Goal: Task Accomplishment & Management: Manage account settings

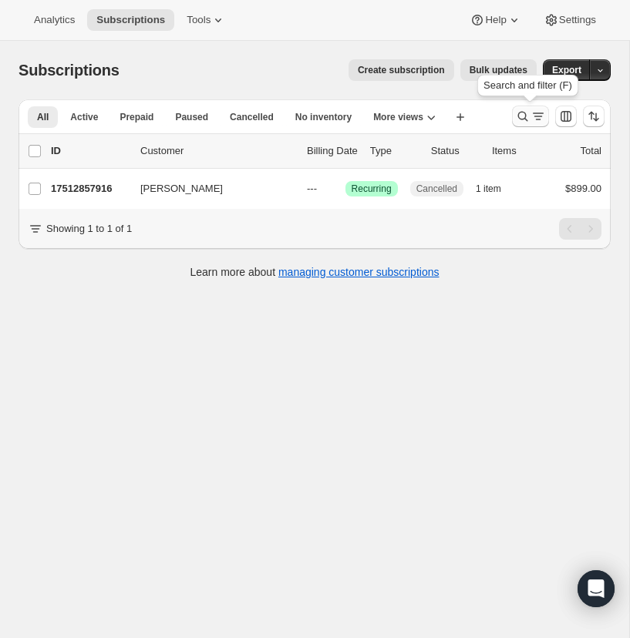
click at [521, 111] on icon "Search and filter results" at bounding box center [522, 116] width 15 height 15
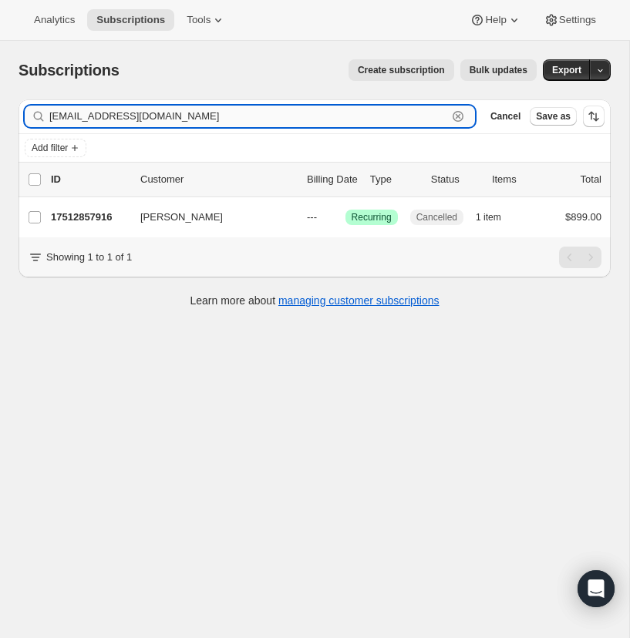
drag, startPoint x: 457, startPoint y: 113, endPoint x: 420, endPoint y: 115, distance: 37.0
click at [457, 113] on icon "button" at bounding box center [457, 116] width 15 height 15
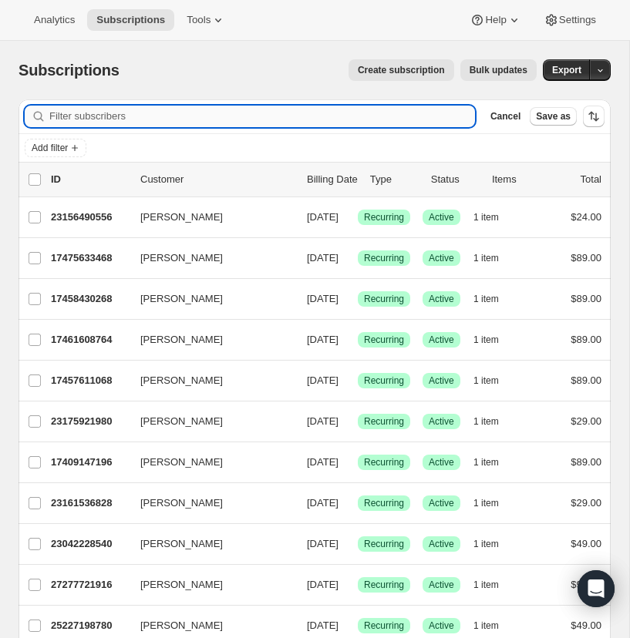
paste input "[EMAIL_ADDRESS][DOMAIN_NAME]"
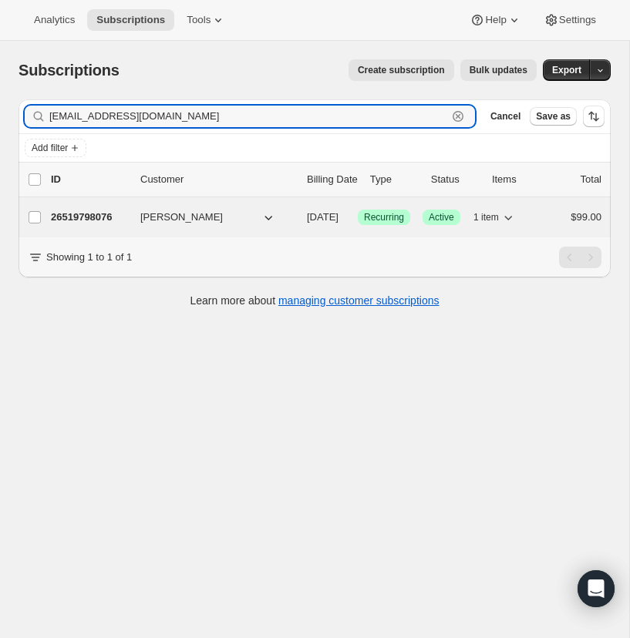
type input "[EMAIL_ADDRESS][DOMAIN_NAME]"
click at [91, 215] on p "26519798076" at bounding box center [89, 217] width 77 height 15
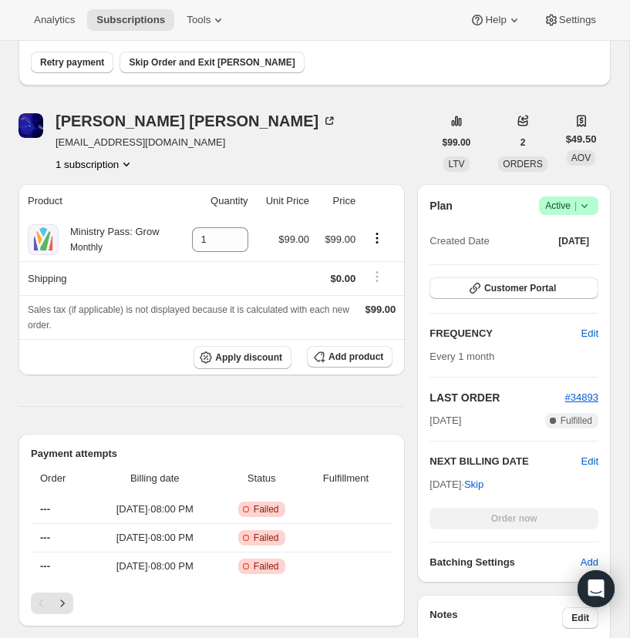
scroll to position [140, 0]
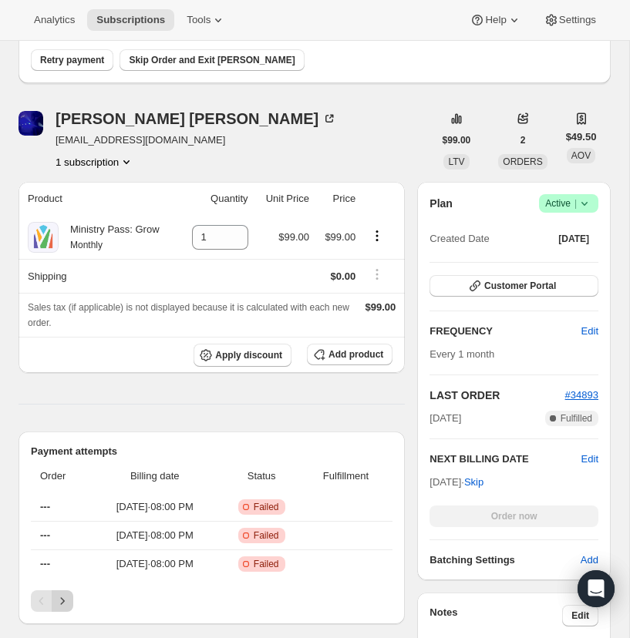
click at [64, 598] on icon "Next" at bounding box center [62, 601] width 15 height 15
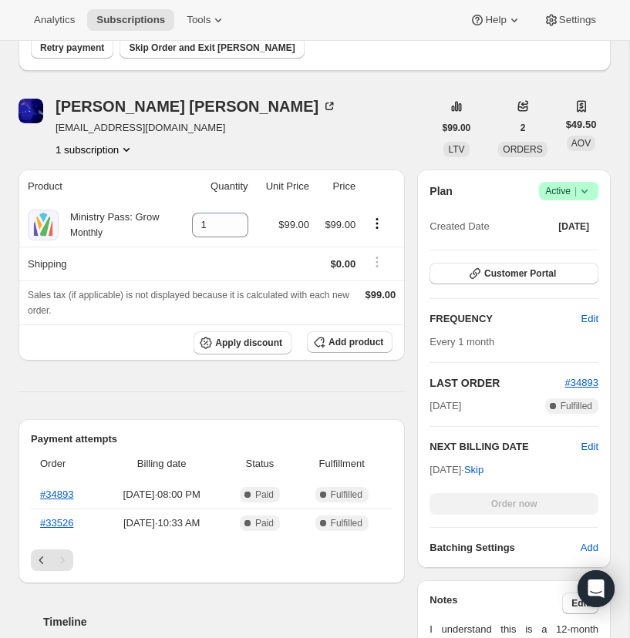
scroll to position [95, 0]
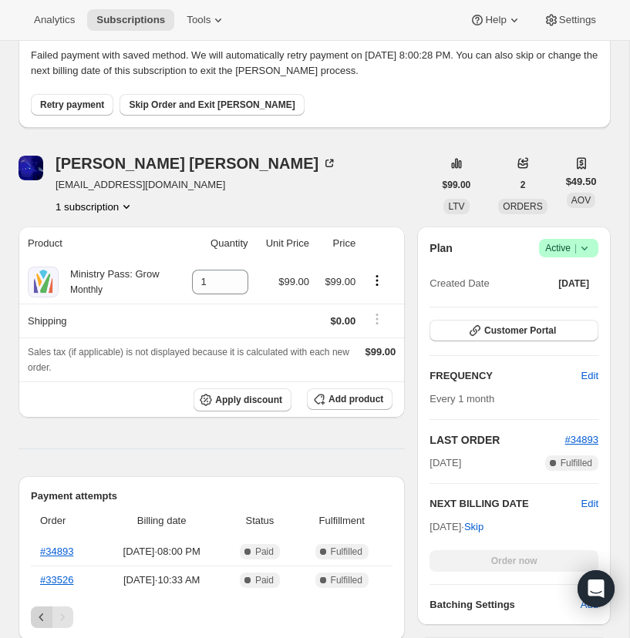
click at [39, 611] on icon "Previous" at bounding box center [41, 617] width 15 height 15
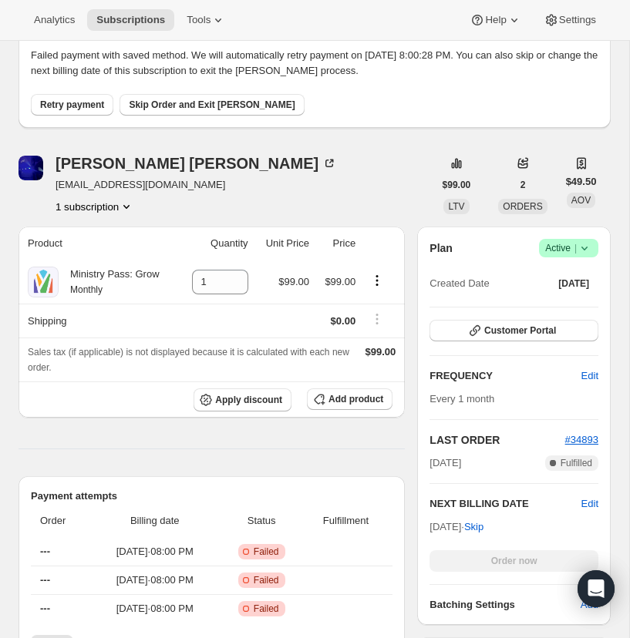
click at [589, 243] on icon at bounding box center [584, 248] width 15 height 15
click at [575, 302] on span "Cancel subscription" at bounding box center [563, 305] width 87 height 12
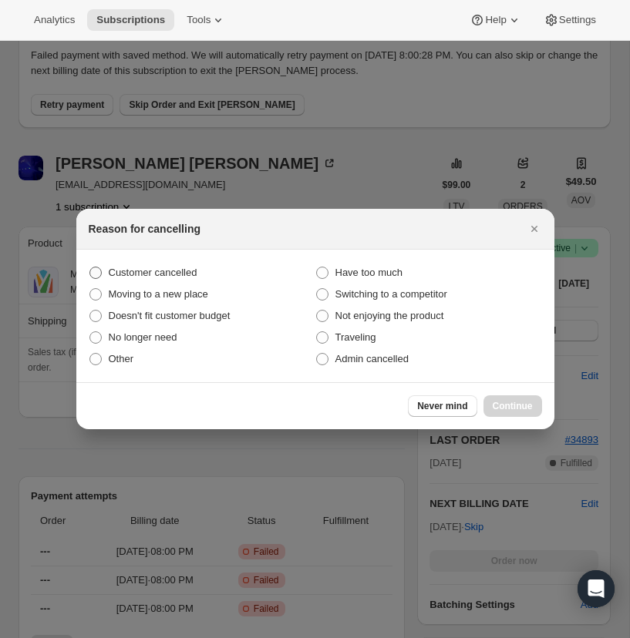
click at [96, 271] on span ":rhr:" at bounding box center [95, 273] width 12 height 12
click at [90, 268] on input "Customer cancelled" at bounding box center [89, 267] width 1 height 1
radio input "true"
click at [513, 402] on span "Continue" at bounding box center [513, 406] width 40 height 12
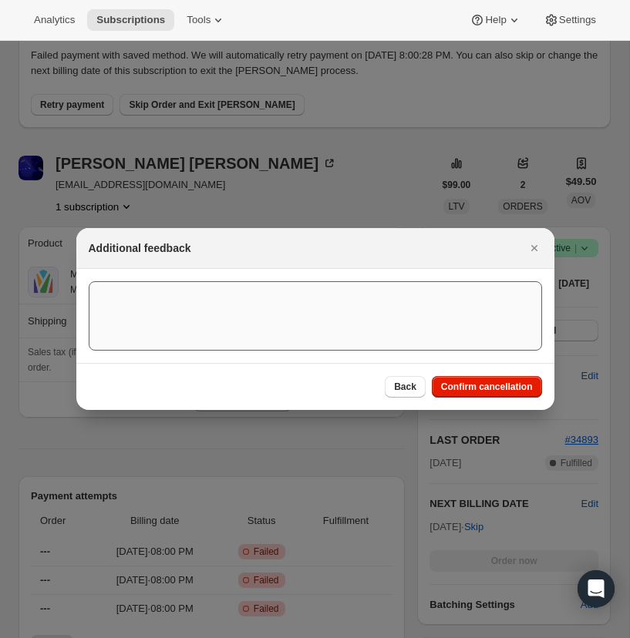
click at [490, 384] on span "Confirm cancellation" at bounding box center [487, 387] width 92 height 12
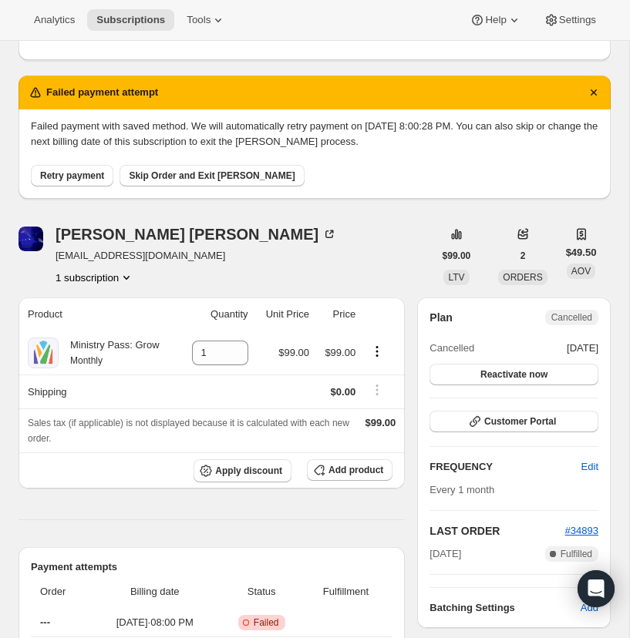
scroll to position [0, 0]
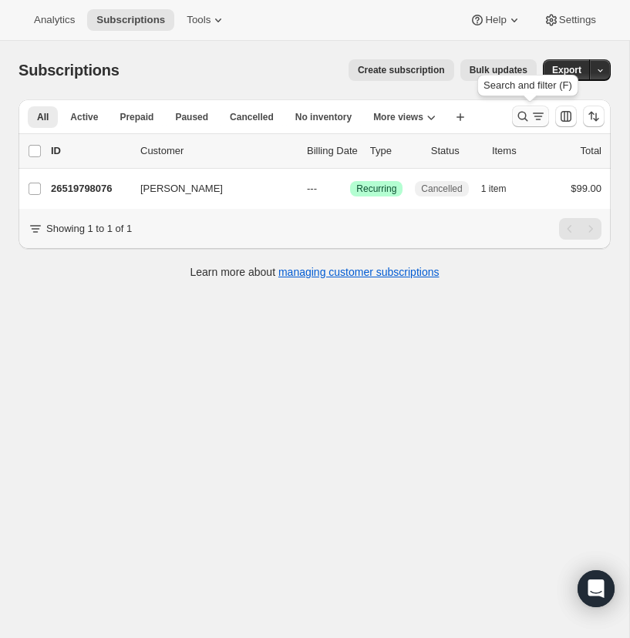
click at [523, 114] on icon "Search and filter results" at bounding box center [522, 116] width 15 height 15
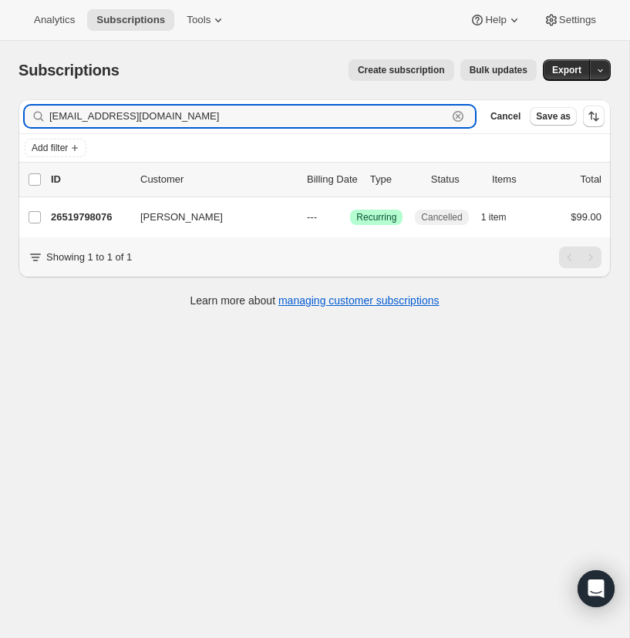
click at [457, 113] on icon "button" at bounding box center [457, 116] width 15 height 15
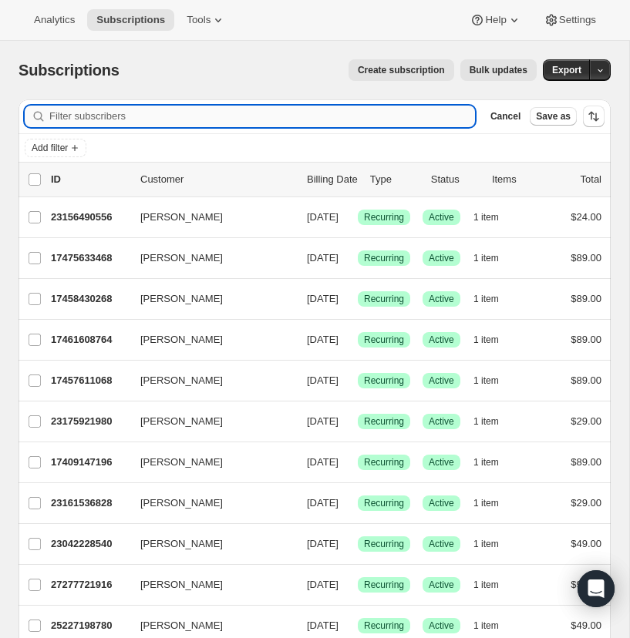
paste input "[EMAIL_ADDRESS][DOMAIN_NAME]"
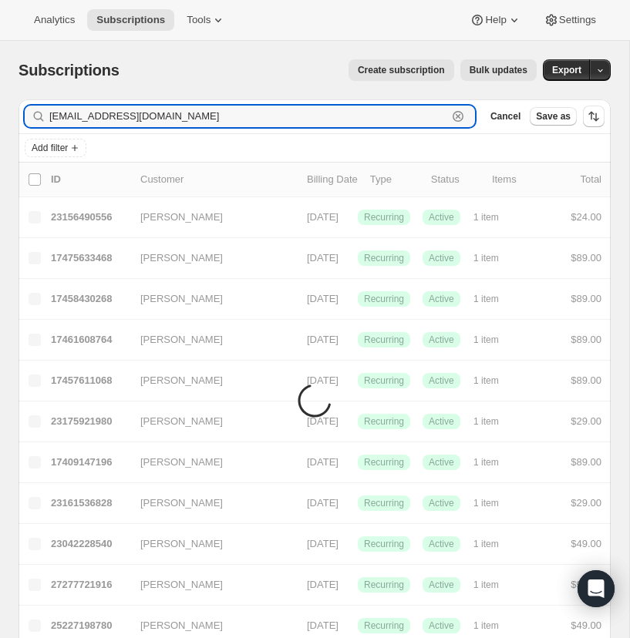
type input "[EMAIL_ADDRESS][DOMAIN_NAME]"
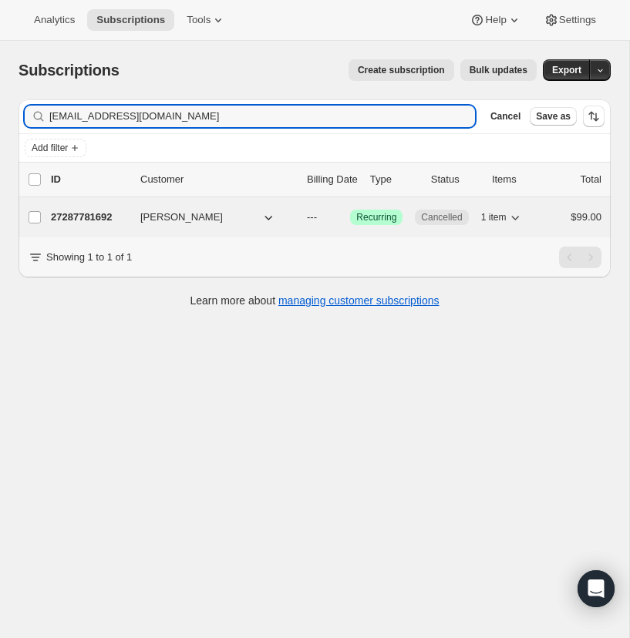
click at [87, 214] on p "27287781692" at bounding box center [89, 217] width 77 height 15
